Goal: Complete application form: Complete application form

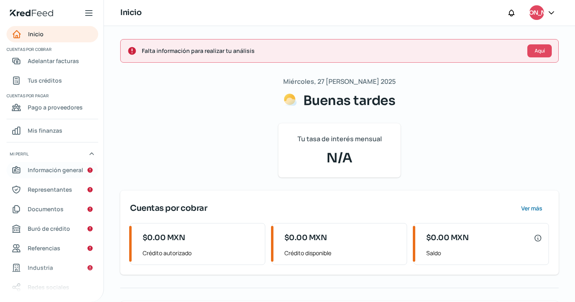
click at [57, 168] on span "Información general" at bounding box center [55, 170] width 55 height 10
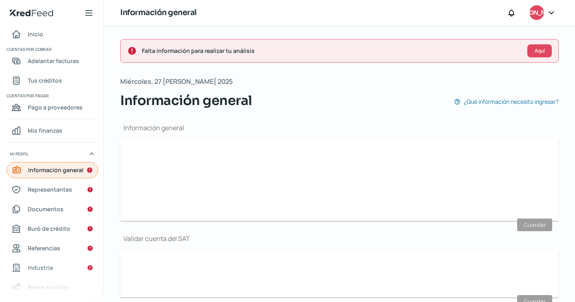
type input "[PERSON_NAME][EMAIL_ADDRESS][DOMAIN_NAME]"
type input "55 - 1295 - 7131"
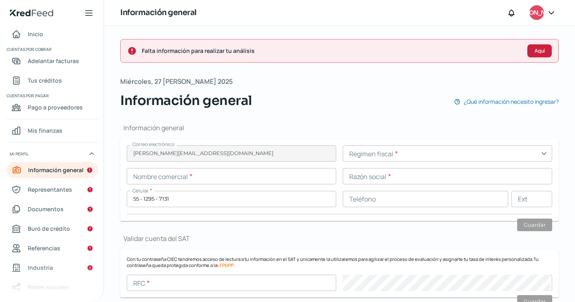
click at [533, 54] on button "Aquí" at bounding box center [539, 50] width 24 height 13
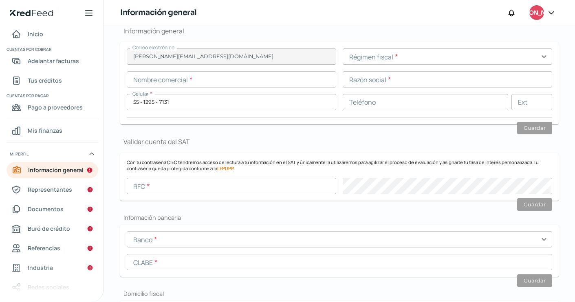
click at [351, 62] on input "text" at bounding box center [446, 56] width 209 height 16
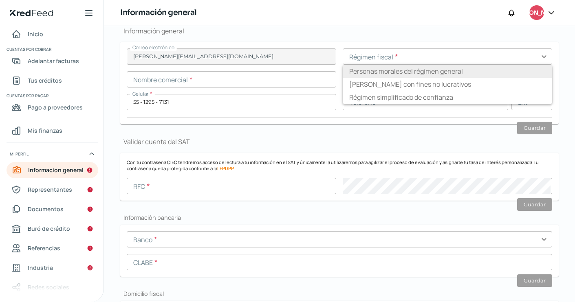
click at [363, 74] on li "Personas morales del régimen general" at bounding box center [446, 71] width 209 height 13
type input "Personas morales del régimen general"
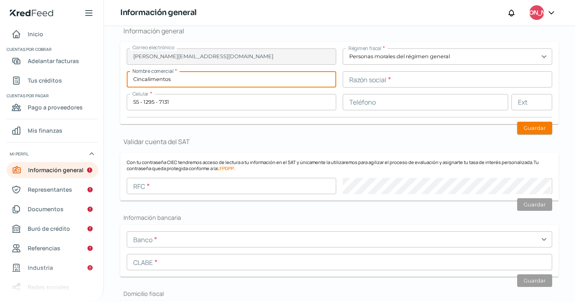
type input "Cincalimentos"
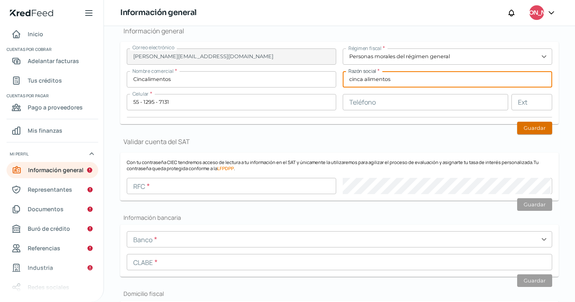
type input "cinca alimentos"
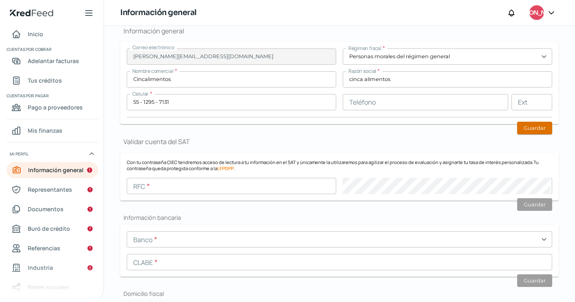
click at [526, 129] on button "Guardar" at bounding box center [534, 128] width 35 height 13
click at [169, 189] on input "text" at bounding box center [231, 186] width 209 height 16
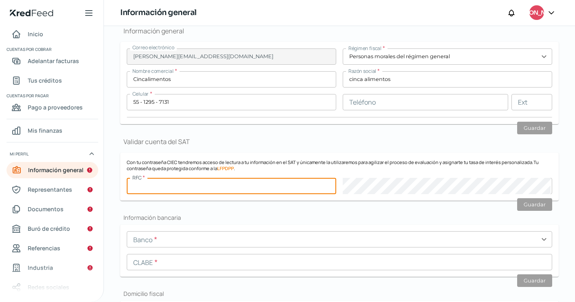
paste input "CIN190715AU5"
type input "CIN190715AU5"
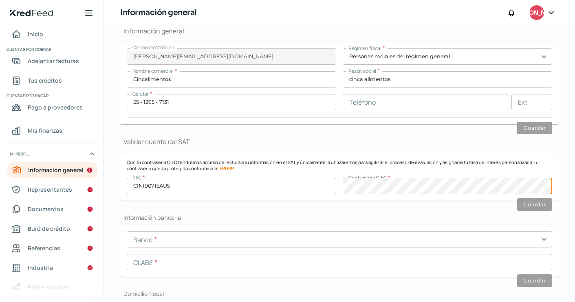
click at [207, 262] on input "text" at bounding box center [339, 262] width 425 height 16
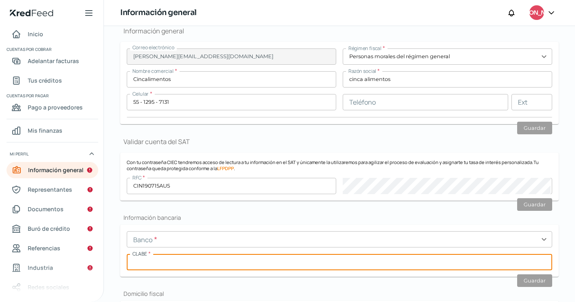
paste input "012180001184088583"
type input "012180001184088583"
click at [187, 242] on input "text" at bounding box center [339, 239] width 425 height 16
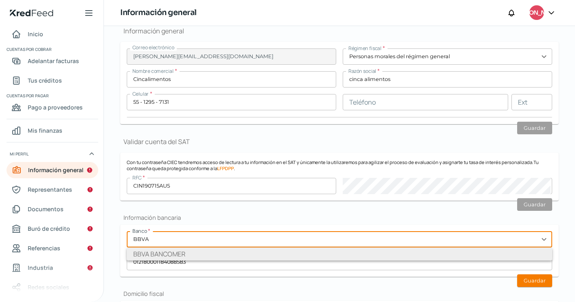
click at [175, 254] on li "BBVA BANCOMER" at bounding box center [339, 254] width 425 height 13
type input "BBVA BANCOMER"
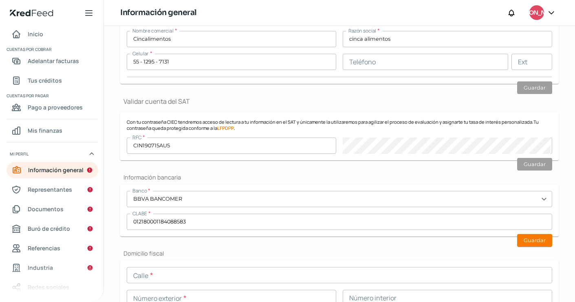
scroll to position [141, 0]
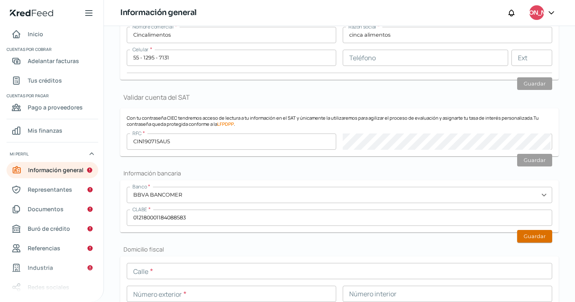
click at [537, 233] on button "Guardar" at bounding box center [534, 236] width 35 height 13
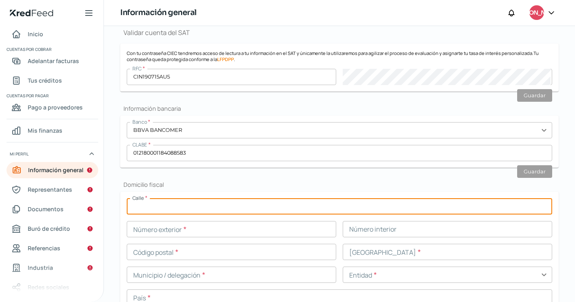
scroll to position [205, 0]
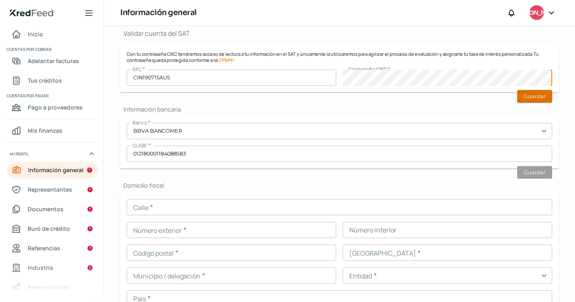
click at [542, 97] on button "Guardar" at bounding box center [534, 96] width 35 height 13
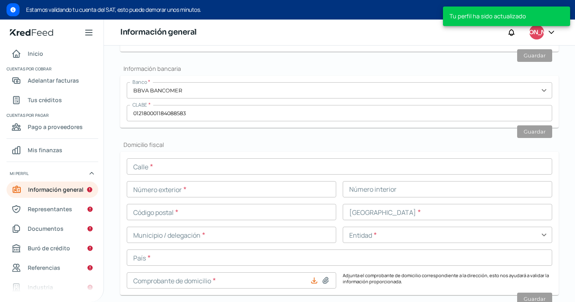
scroll to position [285, 0]
click at [206, 171] on input "text" at bounding box center [339, 166] width 425 height 16
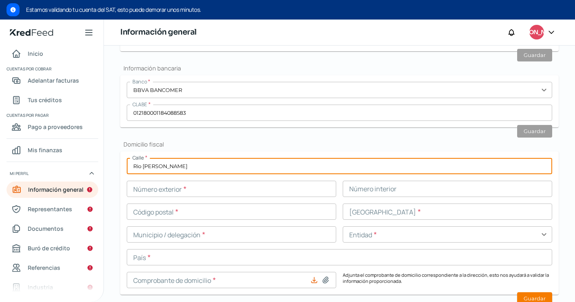
type input "Rio [PERSON_NAME]"
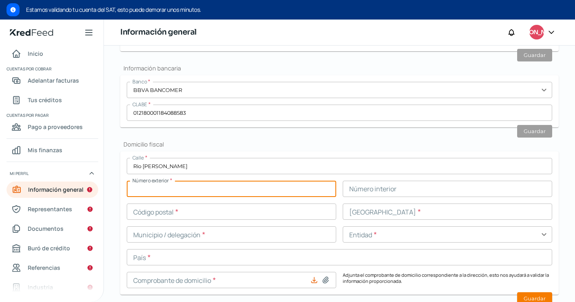
click at [167, 192] on input "text" at bounding box center [231, 189] width 209 height 16
type input "96"
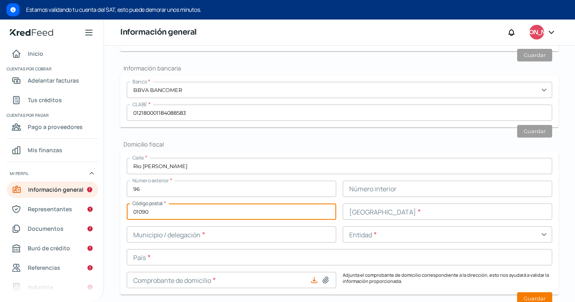
type input "01090"
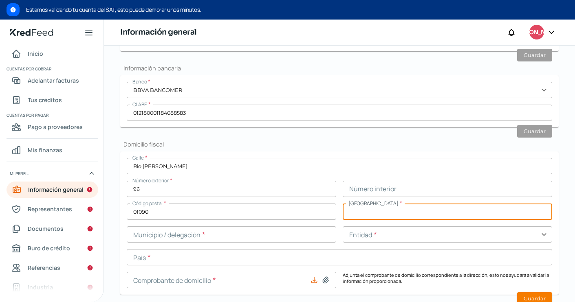
click at [369, 211] on input "text" at bounding box center [446, 212] width 209 height 16
type input "La otra banda"
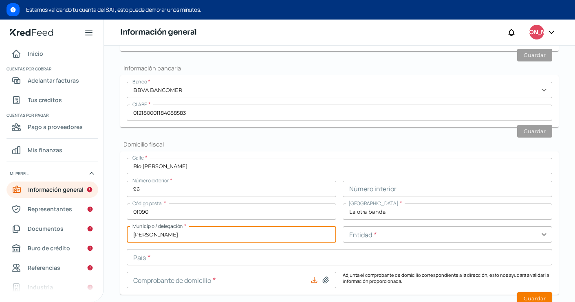
type input "[PERSON_NAME]"
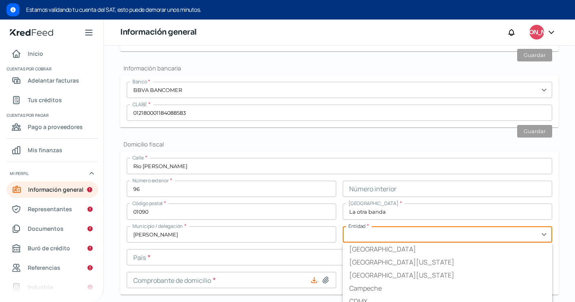
scroll to position [290, 0]
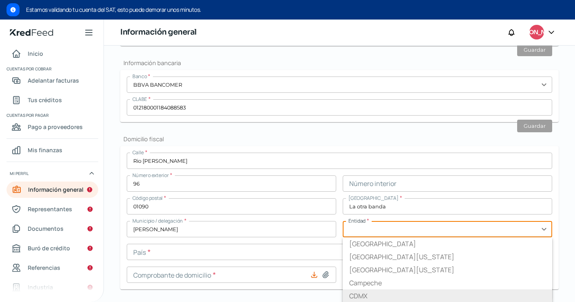
click at [364, 294] on li "CDMX" at bounding box center [446, 296] width 209 height 13
type input "CDMX"
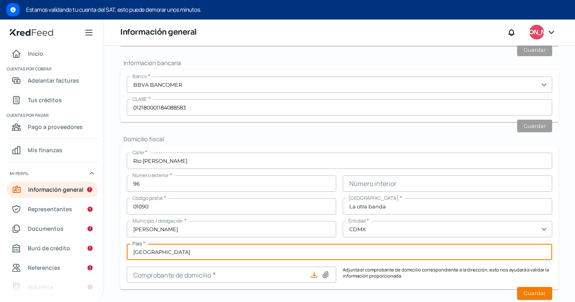
type input "[GEOGRAPHIC_DATA]"
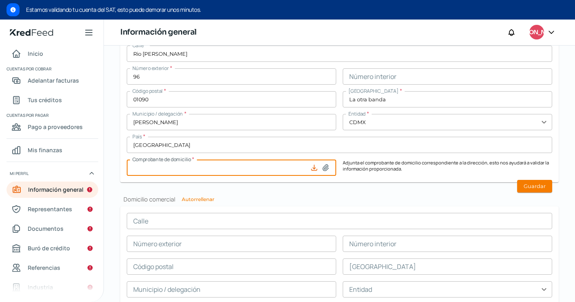
scroll to position [437, 0]
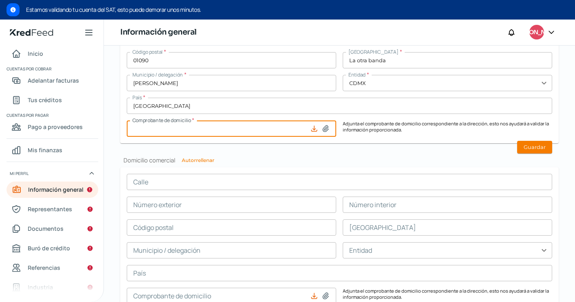
click at [293, 158] on h2 "Domicilio comercial Autorrellenar" at bounding box center [339, 160] width 438 height 8
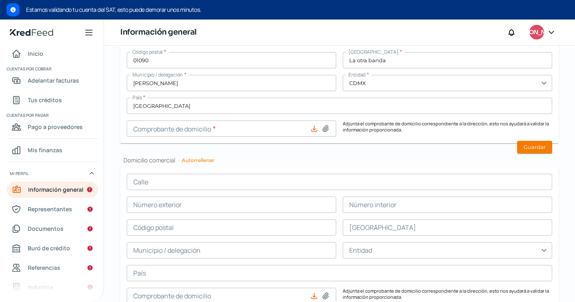
click at [197, 161] on button "Autorrellenar" at bounding box center [198, 160] width 33 height 5
type input "Rio [PERSON_NAME]"
type input "96"
type input "01090"
type input "La otra banda"
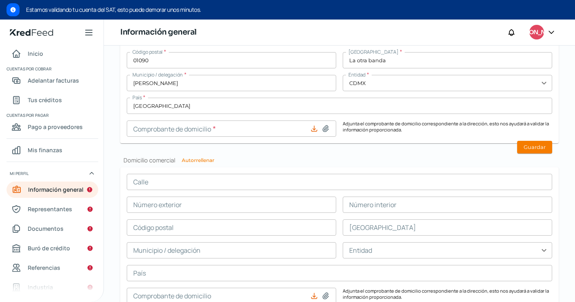
type input "[PERSON_NAME]"
type input "CDMX"
type input "[GEOGRAPHIC_DATA]"
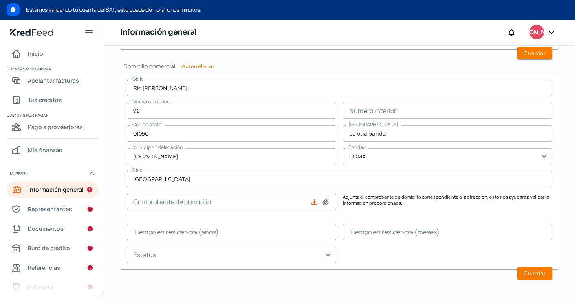
scroll to position [530, 0]
click at [325, 254] on input "text" at bounding box center [231, 255] width 209 height 16
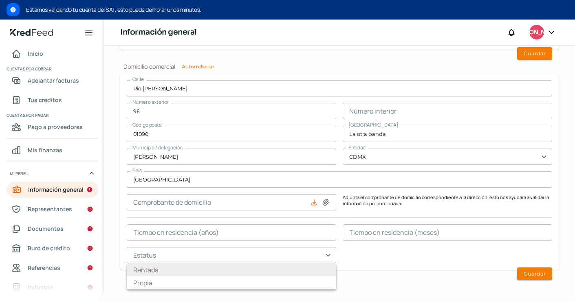
click at [246, 268] on li "Rentada" at bounding box center [231, 269] width 209 height 13
type input "Rentada"
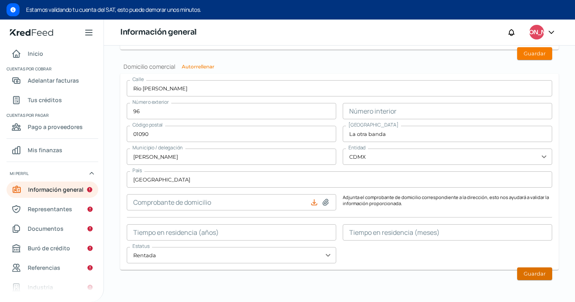
click at [529, 274] on button "Guardar" at bounding box center [534, 274] width 35 height 13
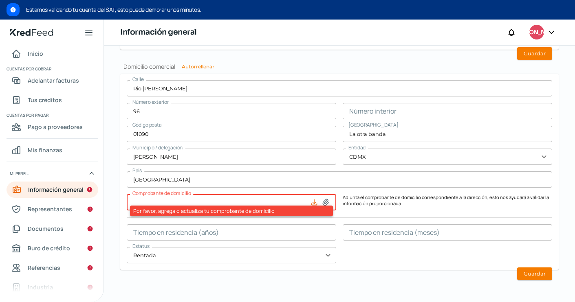
click at [249, 192] on div "[STREET_ADDRESS][PERSON_NAME] Número interior Código postal 01090 [GEOGRAPHIC_D…" at bounding box center [339, 171] width 425 height 183
click at [423, 209] on p "Adjunta el comprobante de domicilio correspondiente a la dirección, esto nos ay…" at bounding box center [446, 202] width 209 height 16
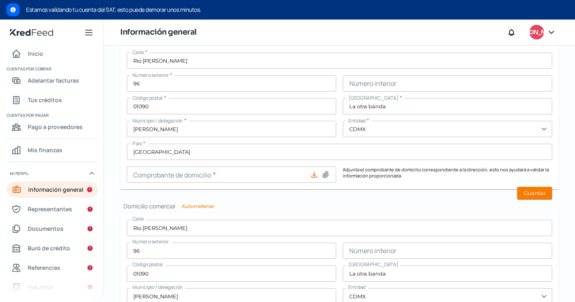
scroll to position [389, 0]
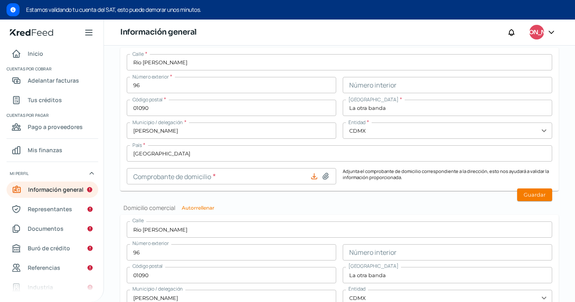
click at [278, 179] on input at bounding box center [231, 176] width 209 height 16
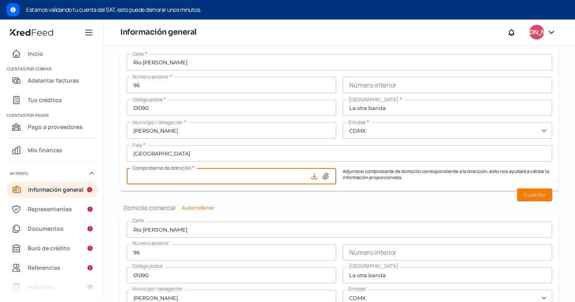
type input "C:\fakepath\5. Comprobante de domicilio.pdf"
type input "5. Comprobante de domicilio.pdf"
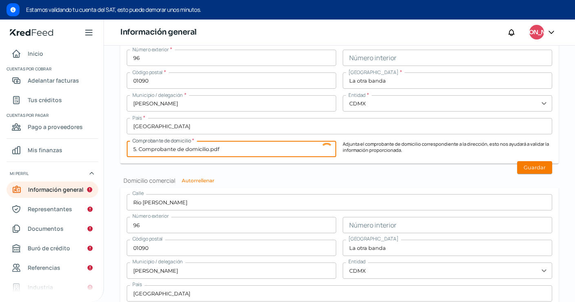
scroll to position [418, 0]
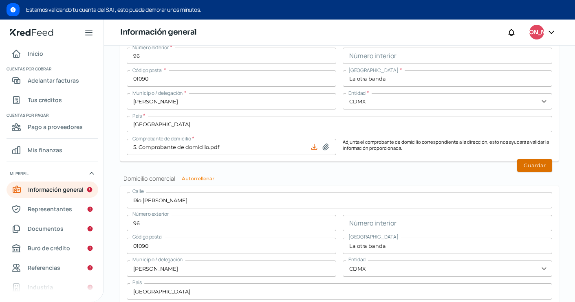
click at [535, 164] on button "Guardar" at bounding box center [534, 165] width 35 height 13
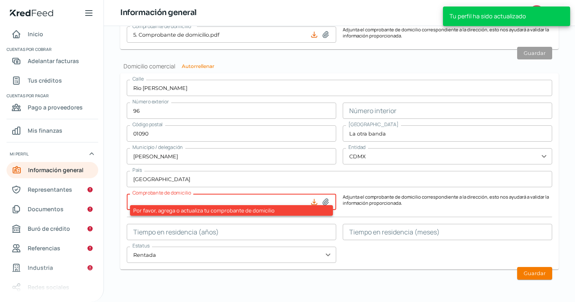
scroll to position [487, 0]
click at [327, 202] on icon at bounding box center [325, 202] width 8 height 8
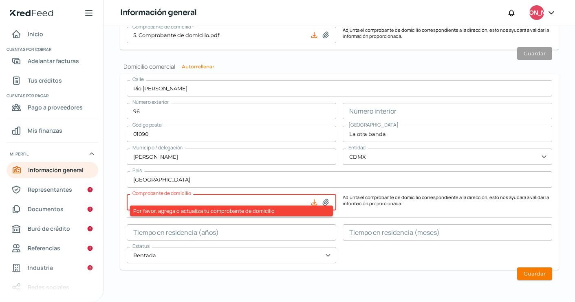
type input "C:\fakepath\5. Comprobante de domicilio.pdf"
type input "5. Comprobante de domicilio.pdf"
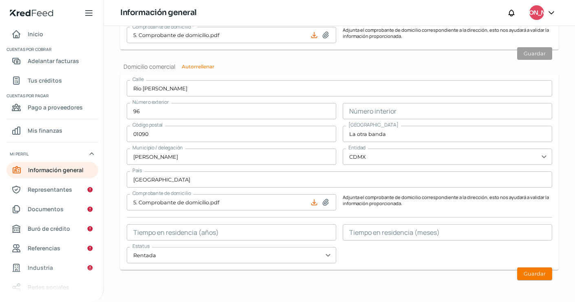
scroll to position [0, 0]
click at [544, 271] on button "Guardar" at bounding box center [534, 274] width 35 height 13
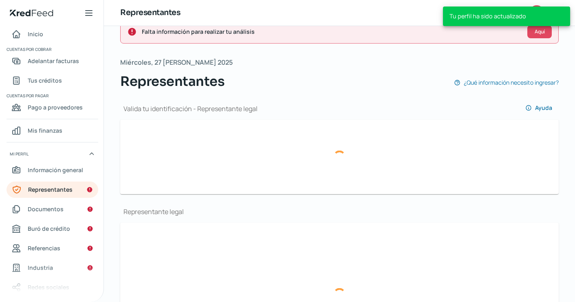
scroll to position [35, 0]
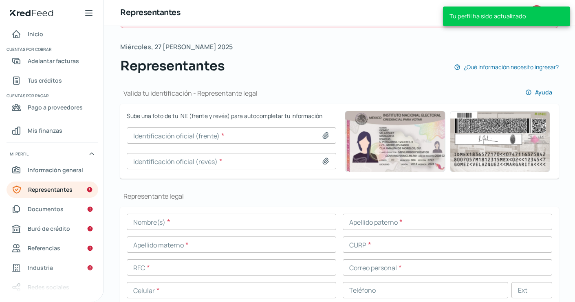
click at [181, 137] on input at bounding box center [231, 135] width 209 height 16
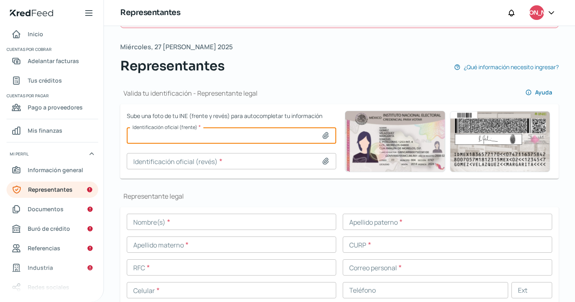
click at [213, 134] on input at bounding box center [231, 135] width 209 height 16
type input "C:\fakepath\Captura de pantalla [DATE] a la(s) 6.20.40 p.m..png"
type input "Captura de pantalla [DATE] a la(s) 6.20.40 p.m..png"
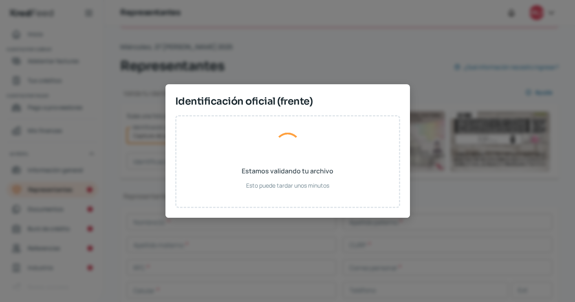
type input "[PERSON_NAME]"
type input "HUOD831210HDFRRN09"
type input "HRORDN83121009H100"
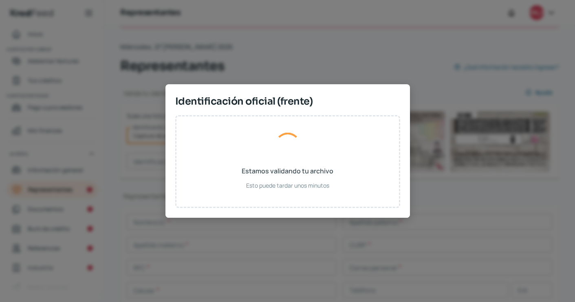
type input "[DATE]"
type input "Hombre"
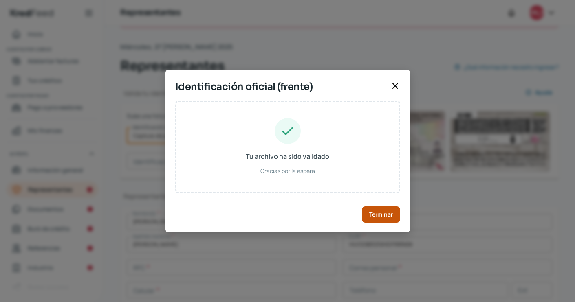
click at [384, 216] on span "Terminar" at bounding box center [381, 215] width 24 height 6
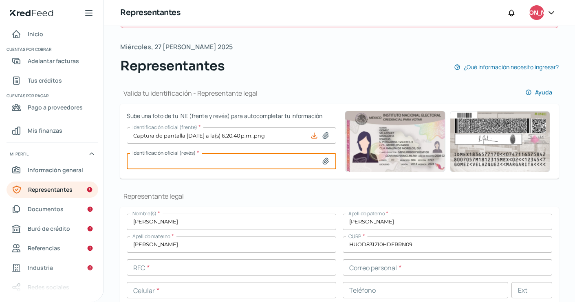
click at [193, 159] on input at bounding box center [231, 161] width 209 height 16
type input "C:\fakepath\Captura de pantalla [DATE] a la(s) 6.21.03 p.m..png"
type input "Captura de pantalla [DATE] a la(s) 6.21.03 p.m..png"
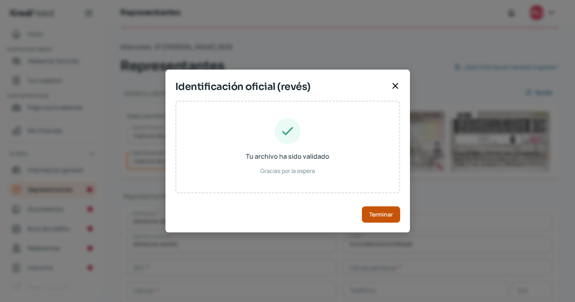
click at [370, 216] on span "Terminar" at bounding box center [381, 215] width 24 height 6
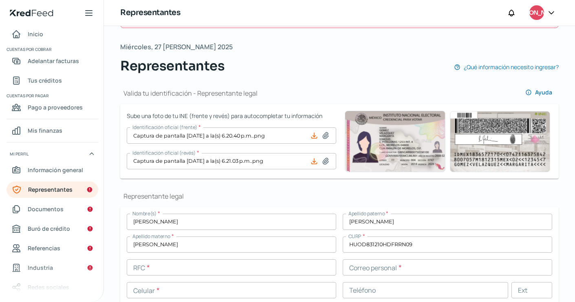
scroll to position [200, 0]
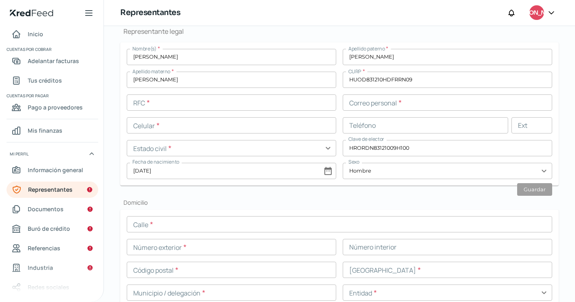
click at [221, 102] on input "text" at bounding box center [231, 102] width 209 height 16
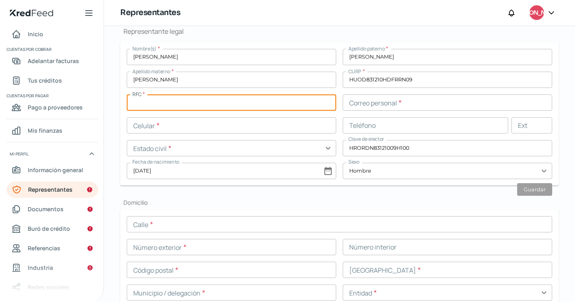
paste input "HUOD831210H59"
type input "HUOD831210H59"
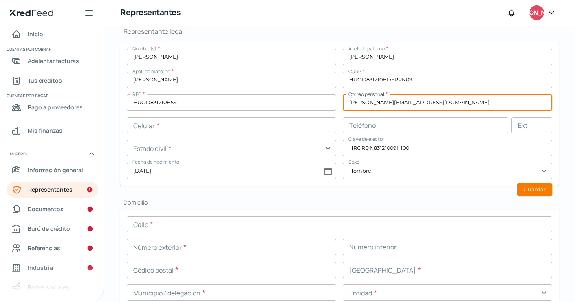
type input "[PERSON_NAME][EMAIL_ADDRESS][DOMAIN_NAME]"
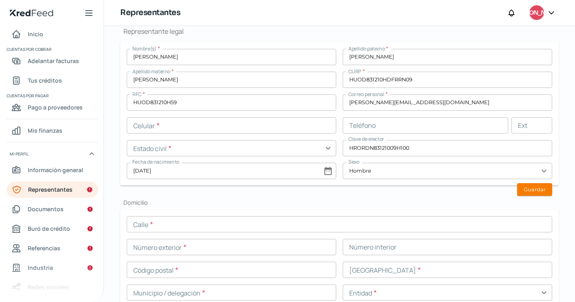
click at [238, 133] on div "Nombre(s) * [PERSON_NAME] [PERSON_NAME] * [PERSON_NAME] Apellido materno * [PER…" at bounding box center [339, 114] width 425 height 130
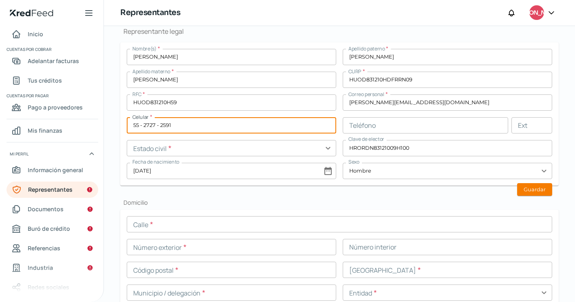
type input "55 - 2727 - 2591"
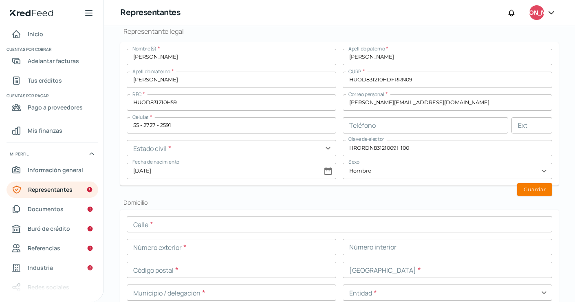
click at [351, 206] on div "Domicilio Calle * Número exterior * Número interior Código postal * [GEOGRAPHIC…" at bounding box center [339, 276] width 438 height 154
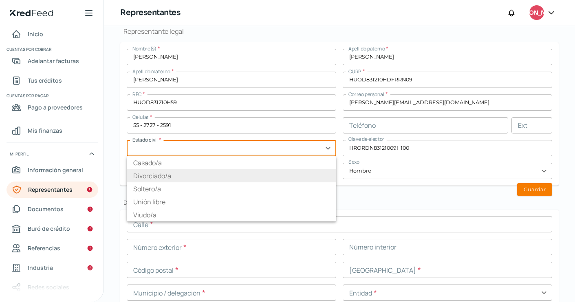
click at [178, 167] on li "Casado/a" at bounding box center [231, 162] width 209 height 13
type input "Casado/a"
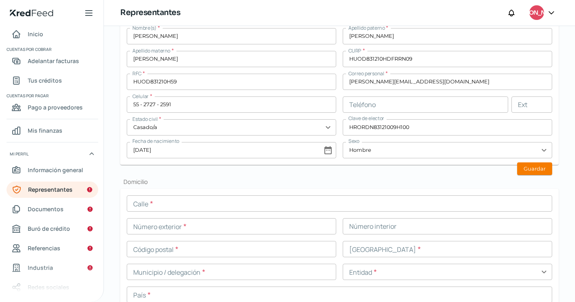
scroll to position [222, 0]
click at [520, 168] on button "Guardar" at bounding box center [534, 167] width 35 height 13
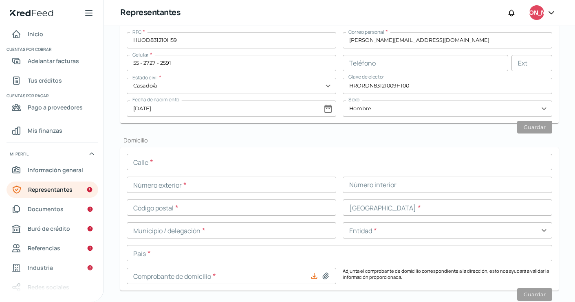
scroll to position [338, 0]
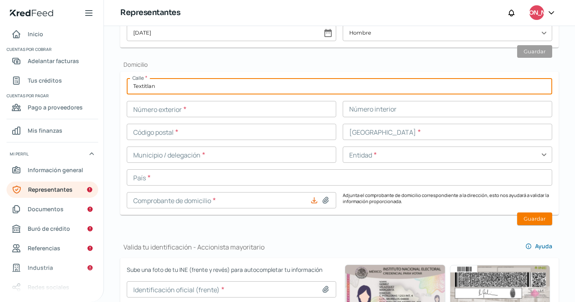
type input "Textitlan"
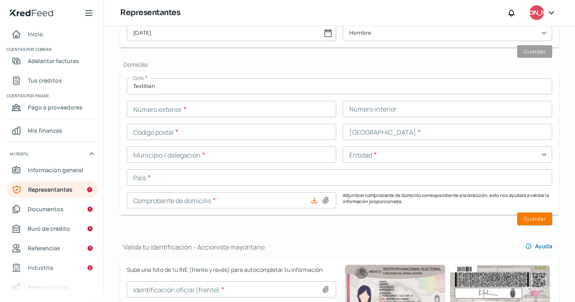
click at [336, 105] on div "Calle * Textitlan Número exterior * Número interior Código postal * [GEOGRAPHIC…" at bounding box center [339, 143] width 425 height 130
click at [309, 109] on input "text" at bounding box center [231, 109] width 209 height 16
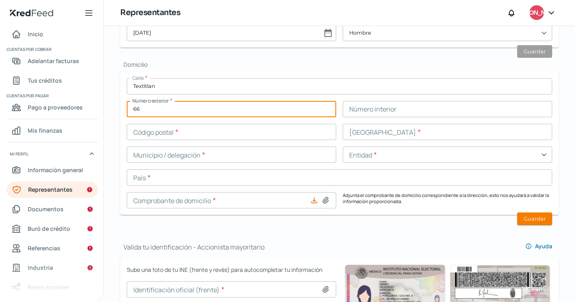
type input "66"
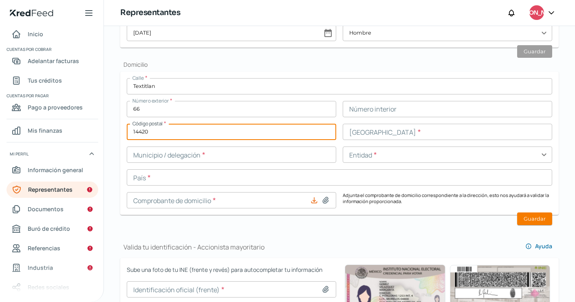
type input "14420"
click at [374, 125] on input "text" at bounding box center [446, 132] width 209 height 16
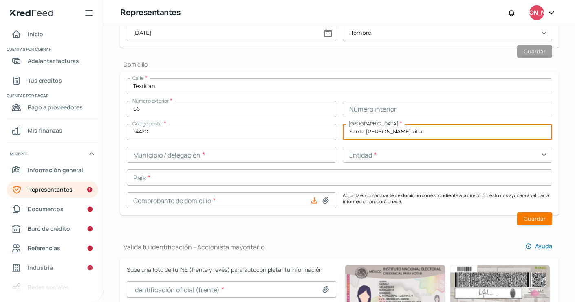
type input "Santa [PERSON_NAME] xitla"
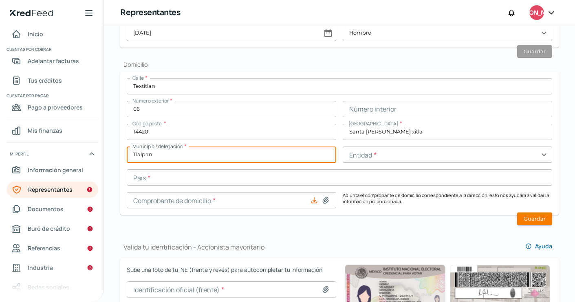
type input "Tlalpan"
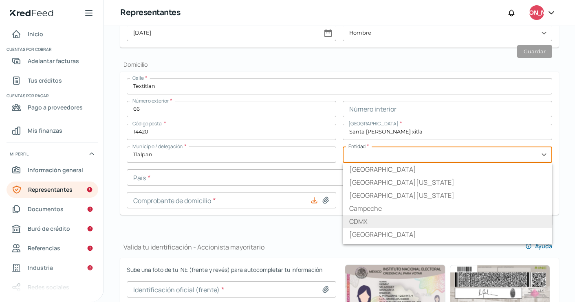
click at [380, 226] on li "CDMX" at bounding box center [446, 221] width 209 height 13
type input "CDMX"
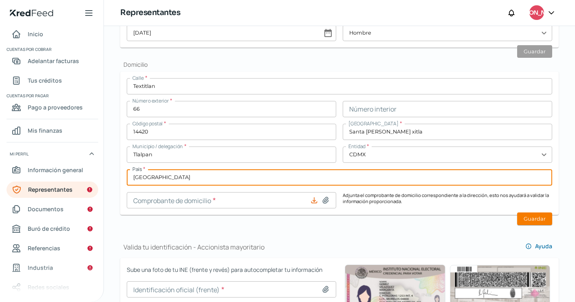
type input "[GEOGRAPHIC_DATA]"
click at [179, 210] on form "Calle * Textitlan Número exterior * 66 Número interior Código postal * 14420 [G…" at bounding box center [339, 143] width 438 height 143
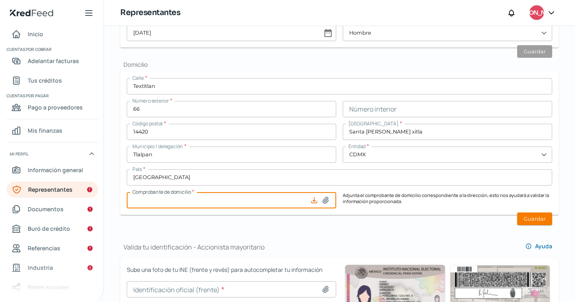
click at [253, 197] on input at bounding box center [231, 200] width 209 height 16
type input "C:\fakepath\TP_EdoctaResidencial4V2_B1-372319469T1-1.pdf"
type input "TP_EdoctaResidencial4V2_B1-372319469T1-1.pdf"
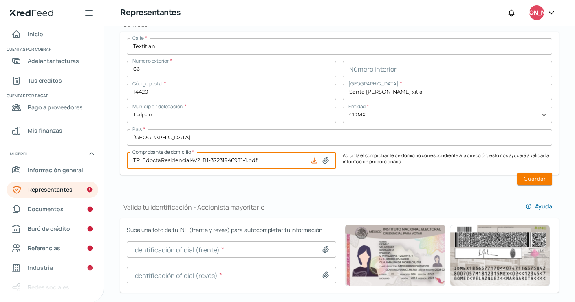
scroll to position [382, 0]
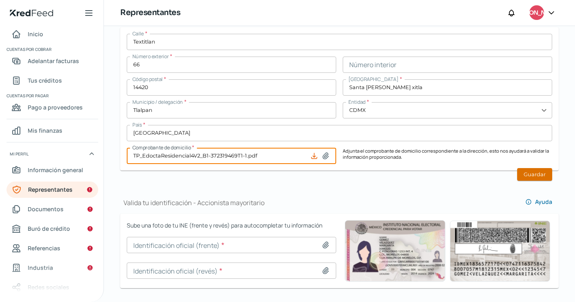
click at [521, 177] on button "Guardar" at bounding box center [534, 174] width 35 height 13
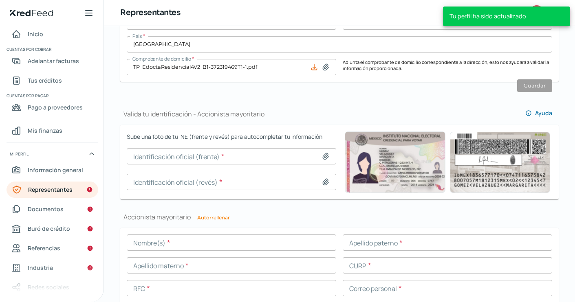
scroll to position [472, 0]
click at [206, 159] on input at bounding box center [231, 155] width 209 height 16
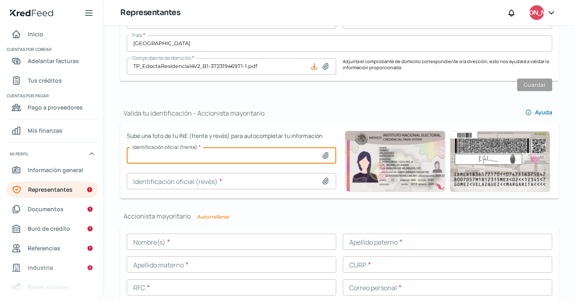
type input "C:\fakepath\Captura de pantalla [DATE] a la(s) 6.20.40 p.m..png"
type input "Captura de pantalla [DATE] a la(s) 6.20.40 p.m..png"
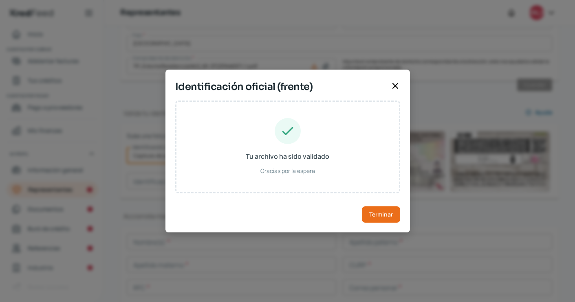
type input "[PERSON_NAME]"
type input "HUOD831210HDFRRN09"
type input "HRORDN83121009H100"
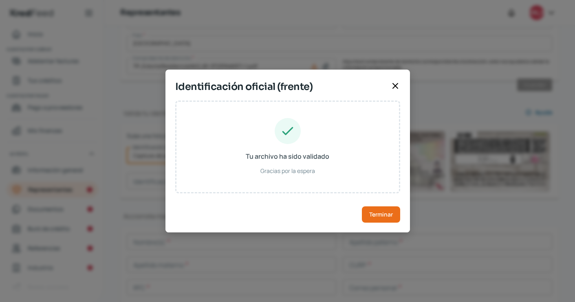
type input "[DATE]"
type input "Hombre"
click at [377, 215] on span "Terminar" at bounding box center [381, 215] width 24 height 6
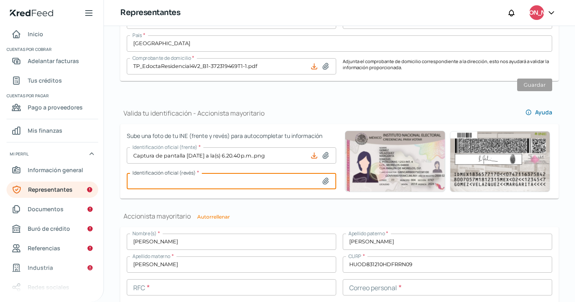
click at [279, 184] on input at bounding box center [231, 181] width 209 height 16
type input "C:\fakepath\Captura de pantalla [DATE] a la(s) 6.21.03 p.m..png"
type input "Captura de pantalla [DATE] a la(s) 6.21.03 p.m..png"
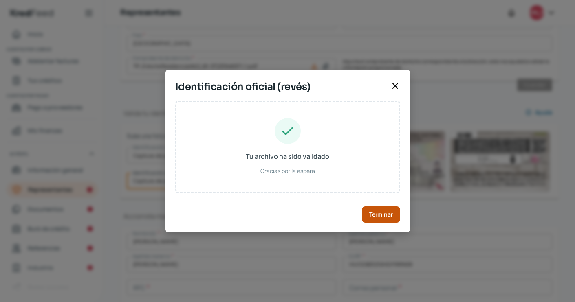
click at [382, 212] on span "Terminar" at bounding box center [381, 215] width 24 height 6
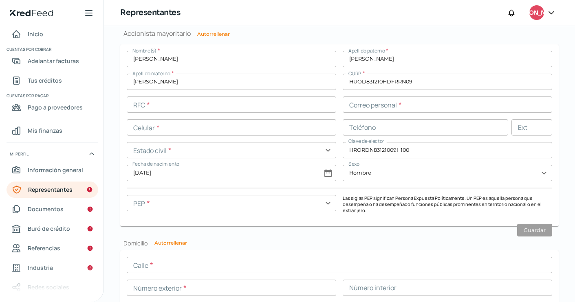
scroll to position [656, 0]
click at [320, 195] on input "text" at bounding box center [231, 201] width 209 height 16
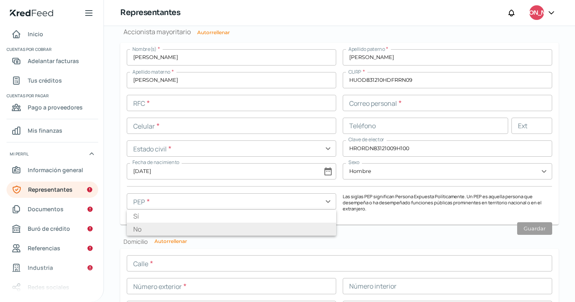
click at [228, 230] on li "No" at bounding box center [231, 229] width 209 height 13
type input "No"
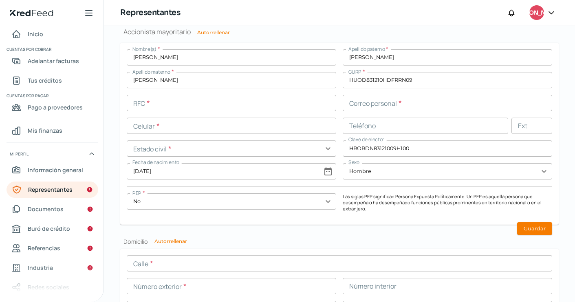
click at [225, 102] on input "text" at bounding box center [231, 103] width 209 height 16
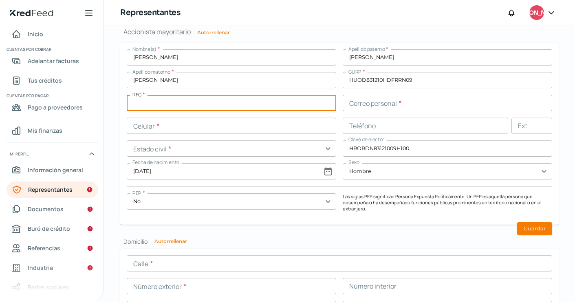
paste input "HUOD831210H59"
type input "HUOD831210H59"
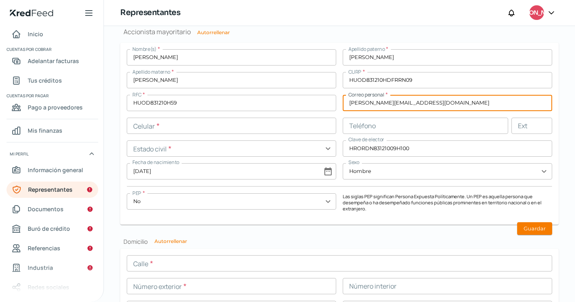
type input "[PERSON_NAME][EMAIL_ADDRESS][DOMAIN_NAME]"
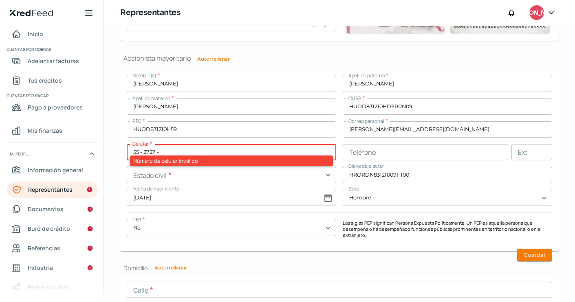
scroll to position [633, 0]
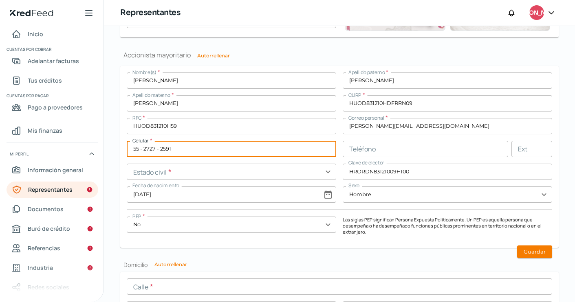
type input "55 - 2727 - 2591"
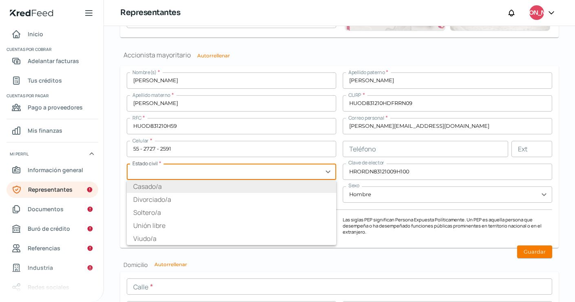
click at [192, 191] on li "Casado/a" at bounding box center [231, 186] width 209 height 13
type input "Casado/a"
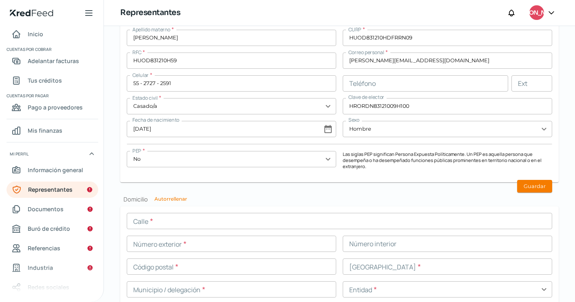
scroll to position [721, 0]
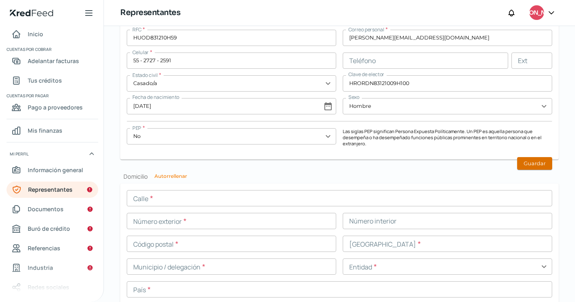
click at [532, 163] on button "Guardar" at bounding box center [534, 163] width 35 height 13
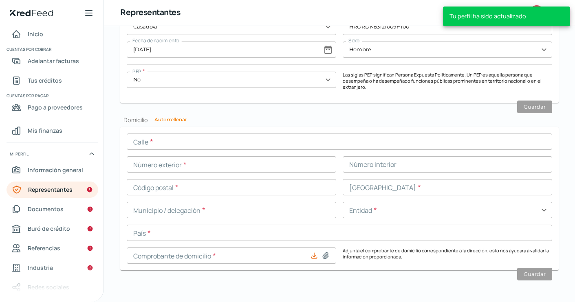
scroll to position [777, 0]
click at [180, 120] on button "Autorrellenar" at bounding box center [170, 120] width 33 height 5
type input "Textitlan"
type input "66"
type input "14420"
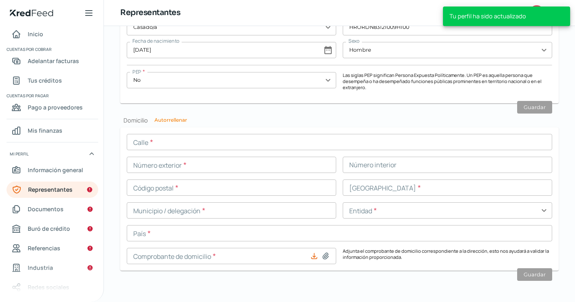
type input "Santa [PERSON_NAME] xitla"
type input "Tlalpan"
type input "CDMX"
type input "[GEOGRAPHIC_DATA]"
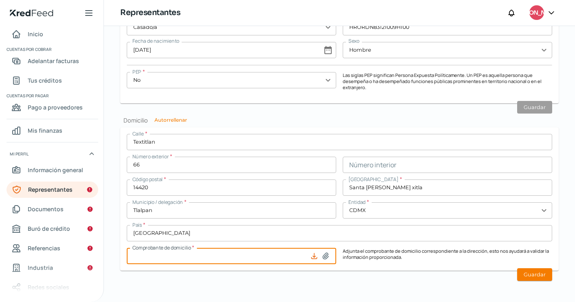
click at [249, 256] on input at bounding box center [231, 256] width 209 height 16
type input "C:\fakepath\TP_EdoctaResidencial4V2_B1-372319469T1-1.pdf"
type input "TP_EdoctaResidencial4V2_B1-372319469T1-1.pdf"
click at [535, 277] on button "Guardar" at bounding box center [534, 274] width 35 height 13
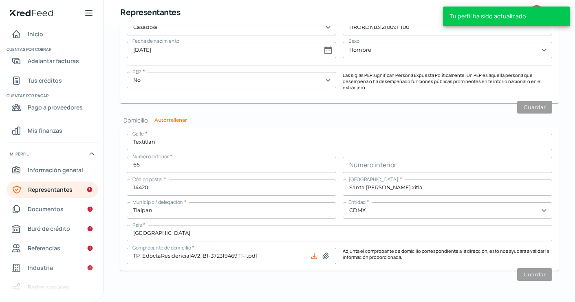
scroll to position [754, 0]
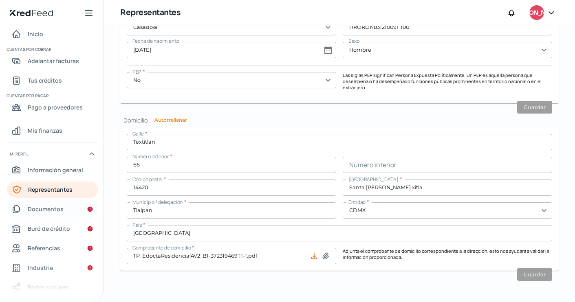
click at [66, 209] on link "Documentos" at bounding box center [53, 209] width 92 height 16
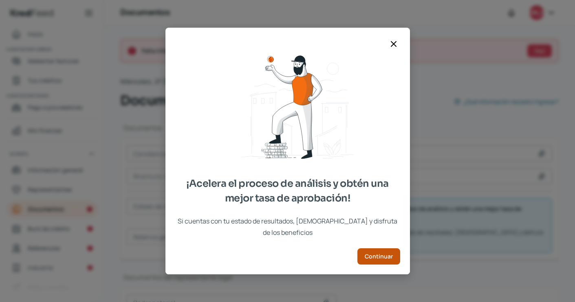
click at [371, 254] on span "Continuar" at bounding box center [378, 257] width 28 height 6
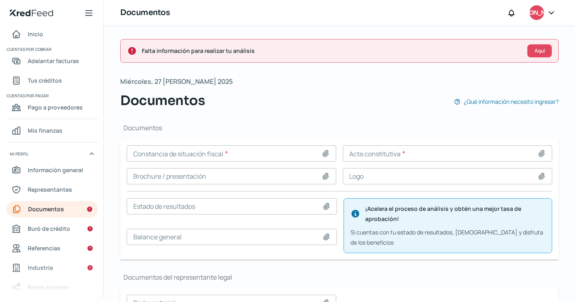
click at [411, 153] on input at bounding box center [446, 153] width 209 height 16
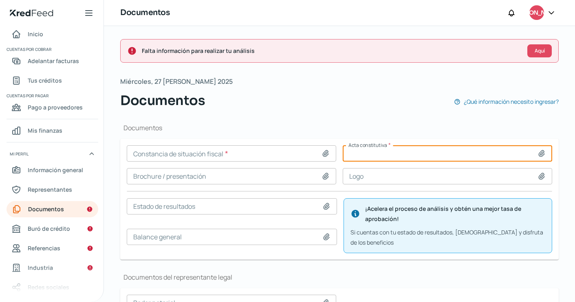
type input "C:\fakepath\1c. Asamblea 2024 - 73214 RP.pdf"
type input "1c. Asamblea 2024 - 73214 RP.pdf"
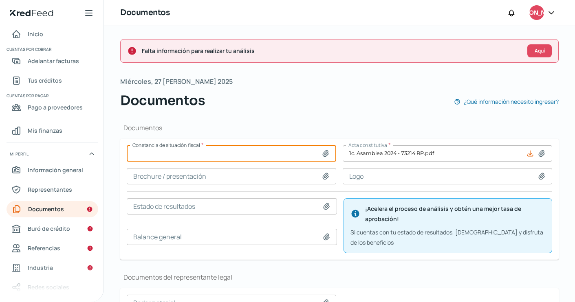
click at [260, 160] on input at bounding box center [231, 153] width 209 height 16
type input "C:\fakepath\3. Cinca CSF [DATE].pdf"
type input "3. Cinca CSF [DATE].pdf"
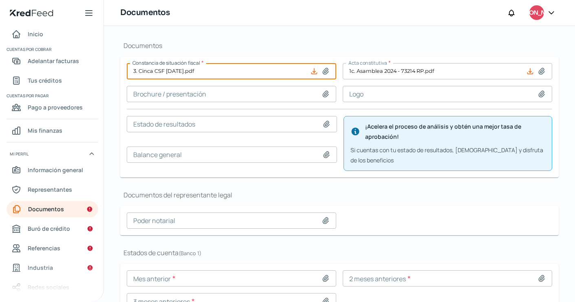
scroll to position [124, 0]
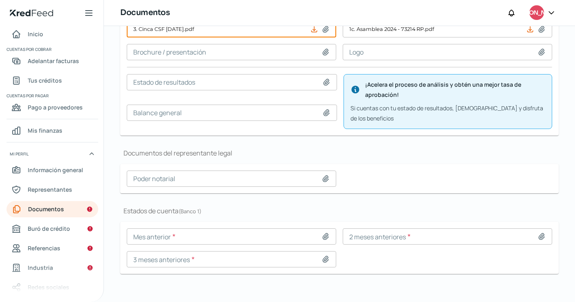
click at [356, 130] on form "[PERSON_NAME] de situación fiscal * 3. Cinca CSF [DATE].pdf Acta constitutiva *…" at bounding box center [339, 75] width 438 height 121
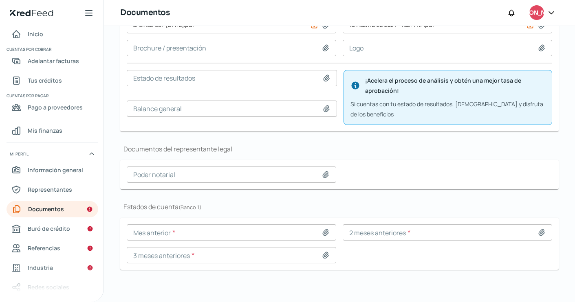
scroll to position [128, 0]
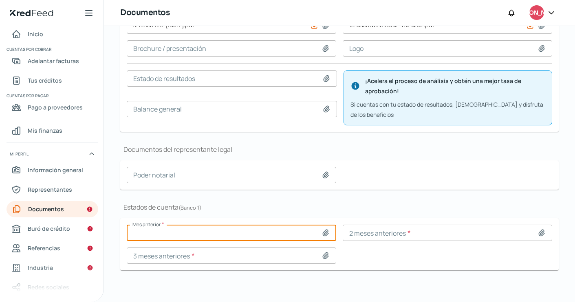
click at [245, 231] on input at bounding box center [231, 233] width 209 height 16
type input "C:\fakepath\667768B9-3FAB-4E8C-AFDB-94E921882753-[PERSON_NAME].pdf"
type input "667768B9-3FAB-4E8C-AFDB-94E921882753-[PERSON_NAME].pdf"
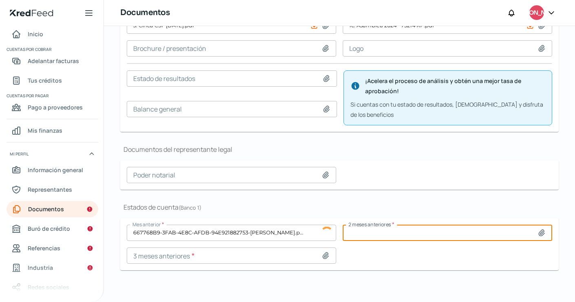
click at [423, 230] on input at bounding box center [446, 233] width 209 height 16
type input "C:\fakepath\[DATE]´25.pdf"
type input "[DATE]´25.pdf"
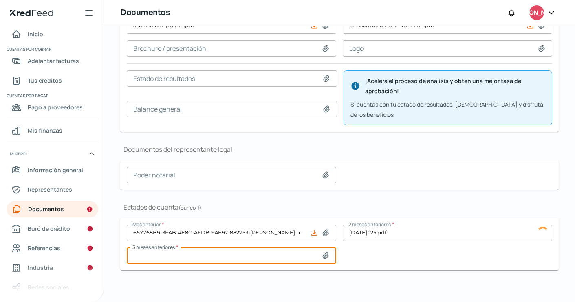
click at [220, 253] on input at bounding box center [231, 256] width 209 height 16
type input "C:\fakepath\Jun´25-S.pdf"
type input "Jun´25-S.pdf"
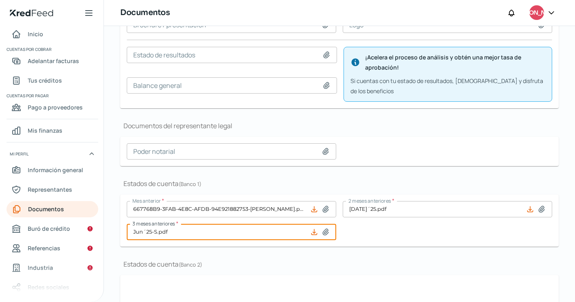
scroll to position [265, 0]
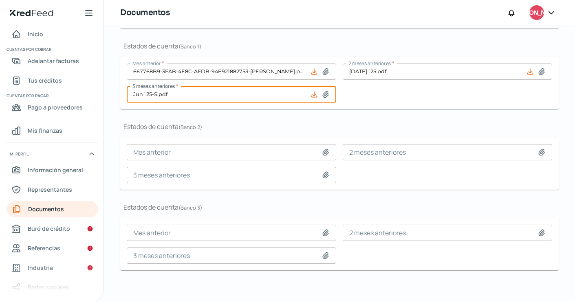
click at [466, 70] on input "[DATE]´25.pdf" at bounding box center [446, 72] width 209 height 16
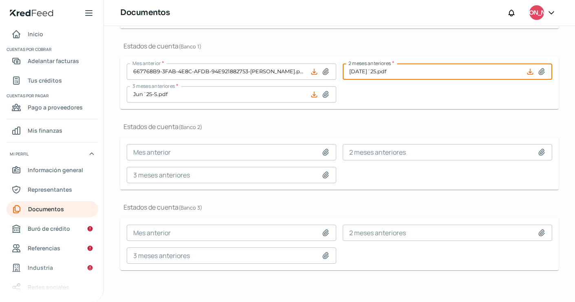
click at [467, 73] on input "[DATE]´25.pdf" at bounding box center [446, 72] width 209 height 16
type input "C:\fakepath\35BD92D1-F037-43BE-8AF2-D46217151248-[PERSON_NAME].pdf"
type input "35BD92D1-F037-43BE-8AF2-D46217151248-[PERSON_NAME].pdf"
click at [285, 95] on input "Jun´25-S.pdf" at bounding box center [231, 94] width 209 height 16
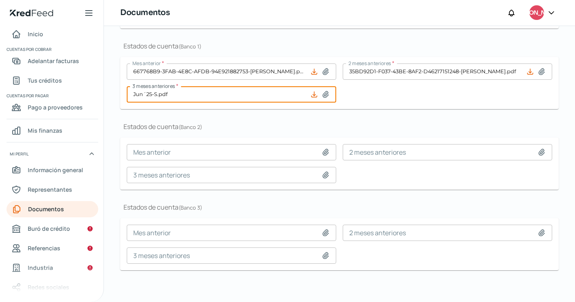
type input "C:\fakepath\B1DD230A-7D28-4EBC-9A88-6D0CAFE5593A-[PERSON_NAME].pdf"
type input "B1DD230A-7D28-4EBC-9A88-6D0CAFE5593A-[PERSON_NAME].pdf"
click at [238, 151] on input at bounding box center [231, 152] width 209 height 16
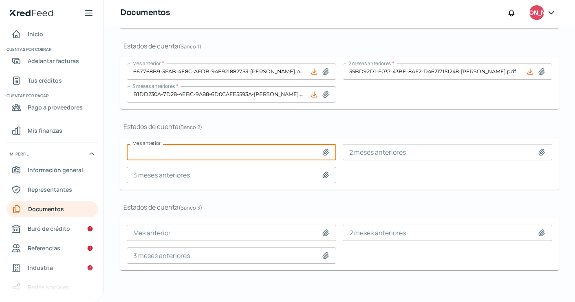
type input "C:\fakepath\[DATE]´25.pdf"
type input "[DATE]´25.pdf"
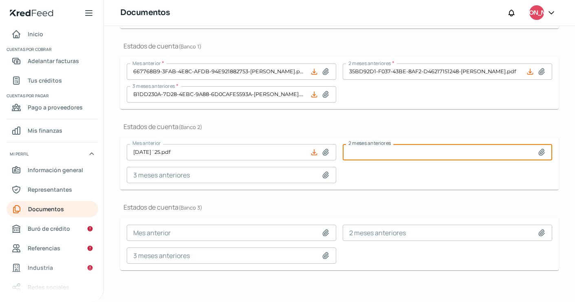
click at [393, 151] on input at bounding box center [446, 152] width 209 height 16
type input "C:\fakepath\[DATE]´25-S.pdf"
type input "[DATE]´25-S.pdf"
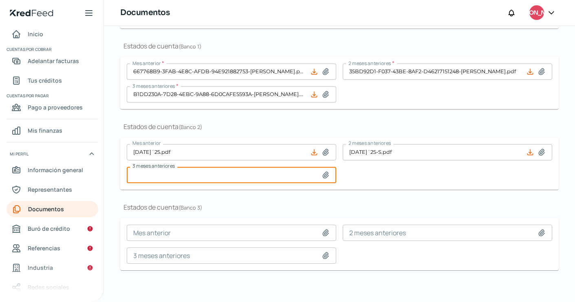
click at [240, 175] on input at bounding box center [231, 175] width 209 height 16
type input "C:\fakepath\May´25.pdf"
type input "May´25.pdf"
click at [398, 154] on input "[DATE]´25-S.pdf" at bounding box center [446, 152] width 209 height 16
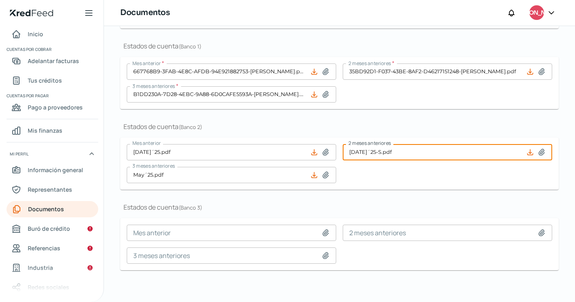
click at [378, 152] on input "[DATE]´25-S.pdf" at bounding box center [446, 152] width 209 height 16
type input "C:\fakepath\Jun´25.pdf"
type input "Jun´25.pdf"
click at [193, 229] on input at bounding box center [231, 233] width 209 height 16
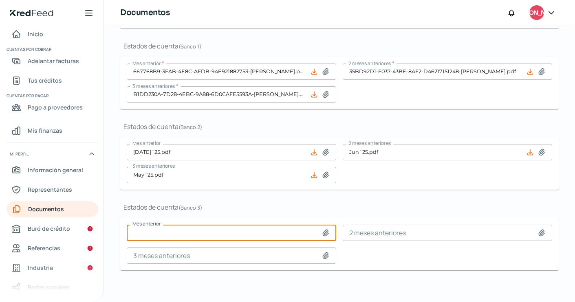
type input "C:\fakepath\[DATE]´25-S.pdf"
type input "[DATE]´25-S.pdf"
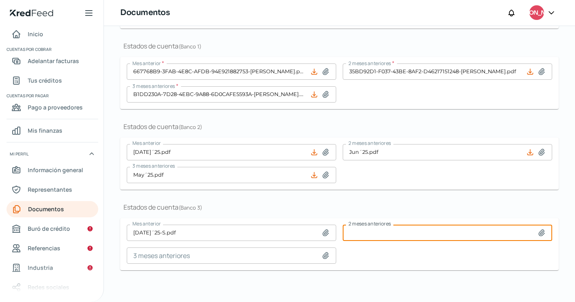
click at [401, 230] on input at bounding box center [446, 233] width 209 height 16
type input "C:\fakepath\Jun´25-S.pdf"
type input "Jun´25-S.pdf"
click at [199, 252] on input at bounding box center [231, 256] width 209 height 16
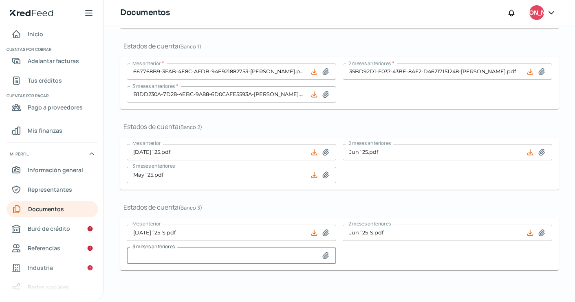
type input "C:\fakepath\May´25-S.pdf"
type input "May´25-S.pdf"
click at [67, 231] on span "Buró de crédito" at bounding box center [49, 229] width 42 height 10
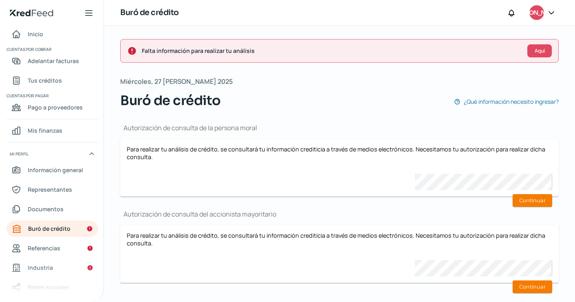
click at [549, 11] on icon at bounding box center [551, 13] width 8 height 8
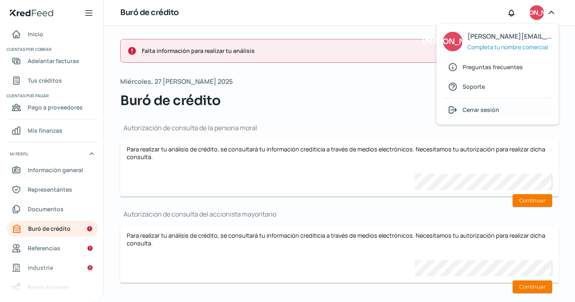
click at [500, 108] on div "Cerrar sesión" at bounding box center [497, 110] width 109 height 16
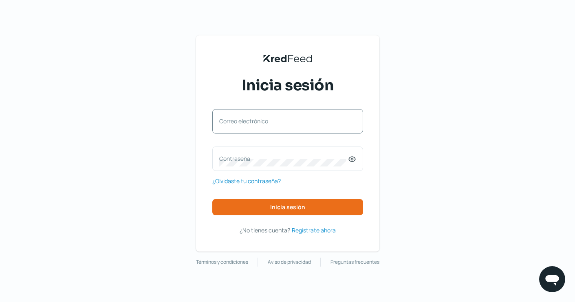
click at [290, 123] on label "Correo electrónico" at bounding box center [283, 121] width 129 height 8
click at [290, 123] on input "Correo electrónico" at bounding box center [287, 125] width 137 height 7
click at [259, 125] on input "Correo electrónico" at bounding box center [287, 125] width 137 height 7
paste input "[EMAIL_ADDRESS][DOMAIN_NAME]"
click at [265, 156] on label "Contraseña" at bounding box center [283, 159] width 129 height 8
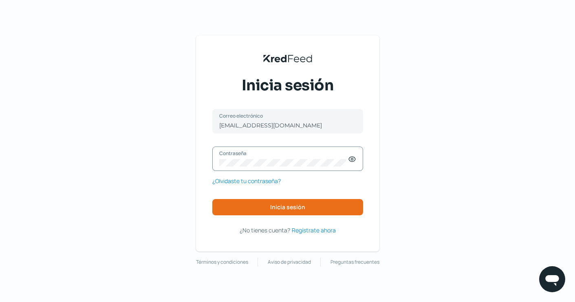
click at [337, 216] on div "[EMAIL_ADDRESS][DOMAIN_NAME] Correo electrónico Contraseña ¿Olvidaste tu contra…" at bounding box center [287, 172] width 151 height 126
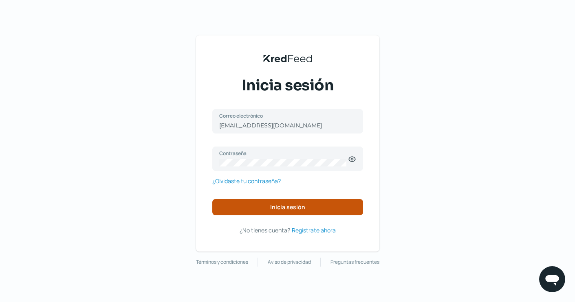
click at [336, 206] on button "Inicia sesión" at bounding box center [287, 207] width 151 height 16
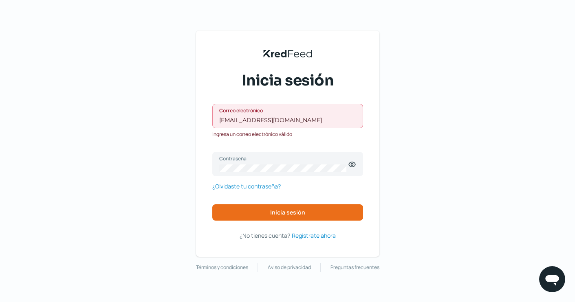
click at [318, 113] on label "Correo electrónico" at bounding box center [283, 110] width 129 height 7
click at [318, 116] on input "[EMAIL_ADDRESS][DOMAIN_NAME]" at bounding box center [287, 119] width 137 height 7
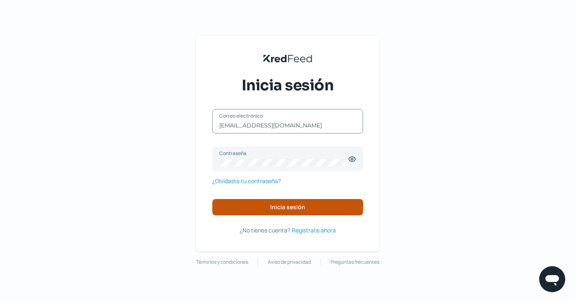
type input "[EMAIL_ADDRESS][DOMAIN_NAME]"
click at [303, 212] on button "Inicia sesión" at bounding box center [287, 207] width 151 height 16
